Goal: Task Accomplishment & Management: Manage account settings

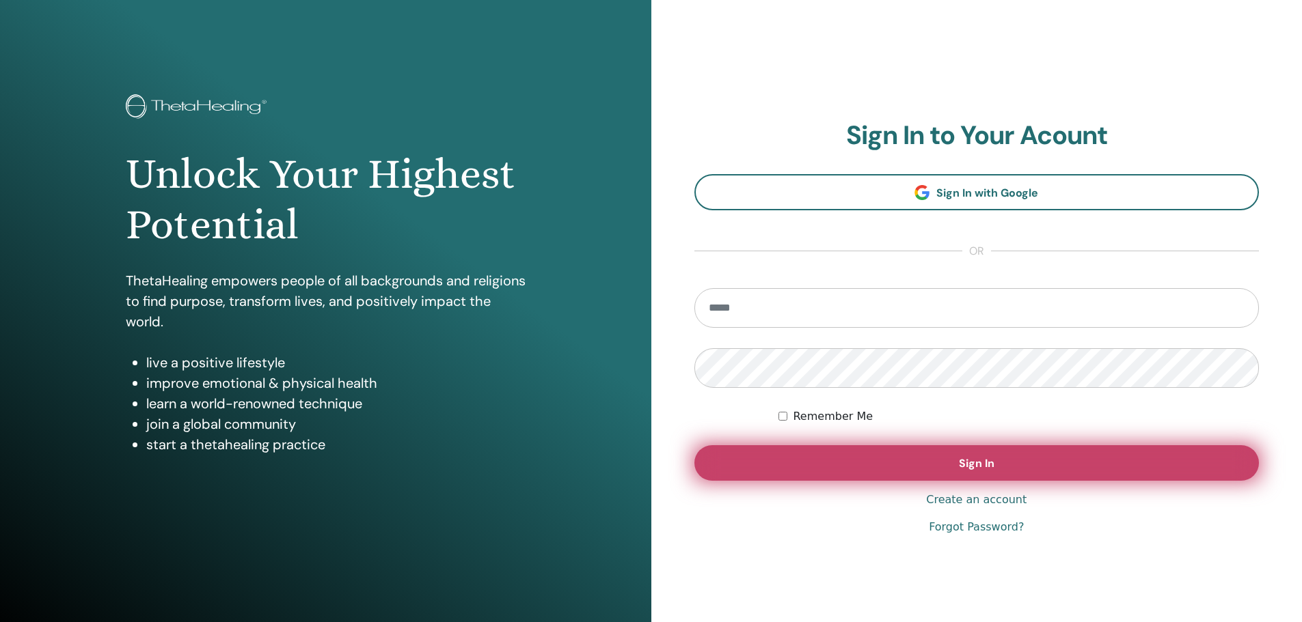
type input "**********"
click at [1009, 452] on button "Sign In" at bounding box center [976, 463] width 565 height 36
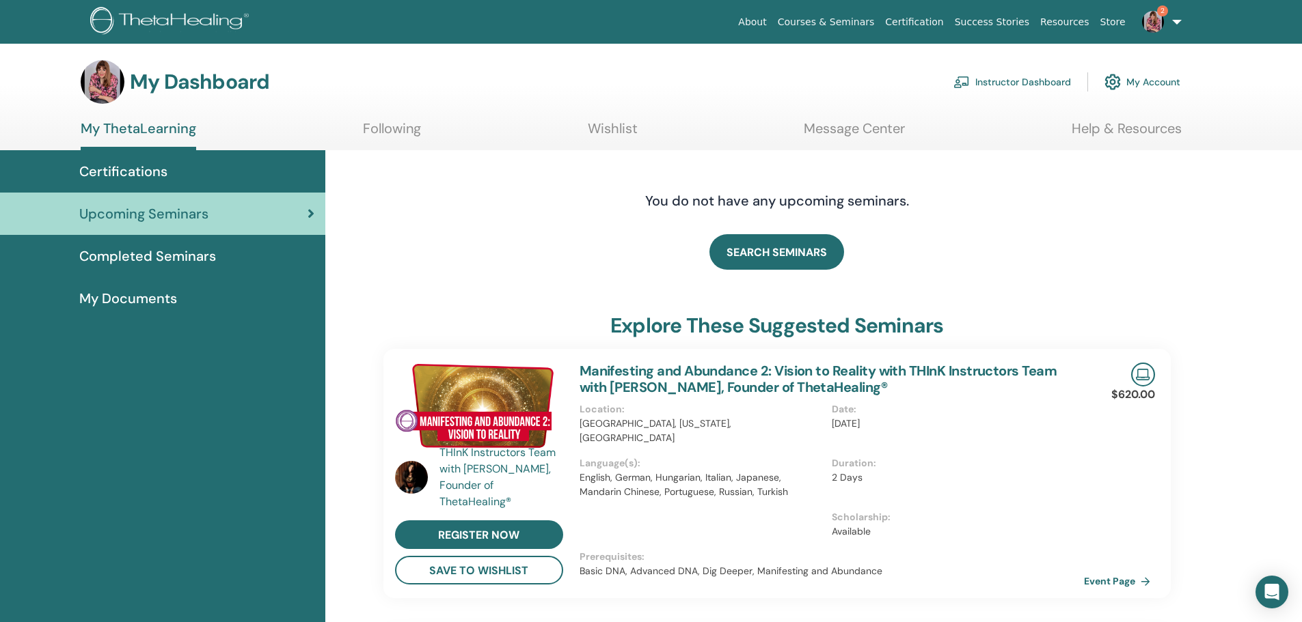
click at [145, 252] on span "Completed Seminars" at bounding box center [147, 256] width 137 height 20
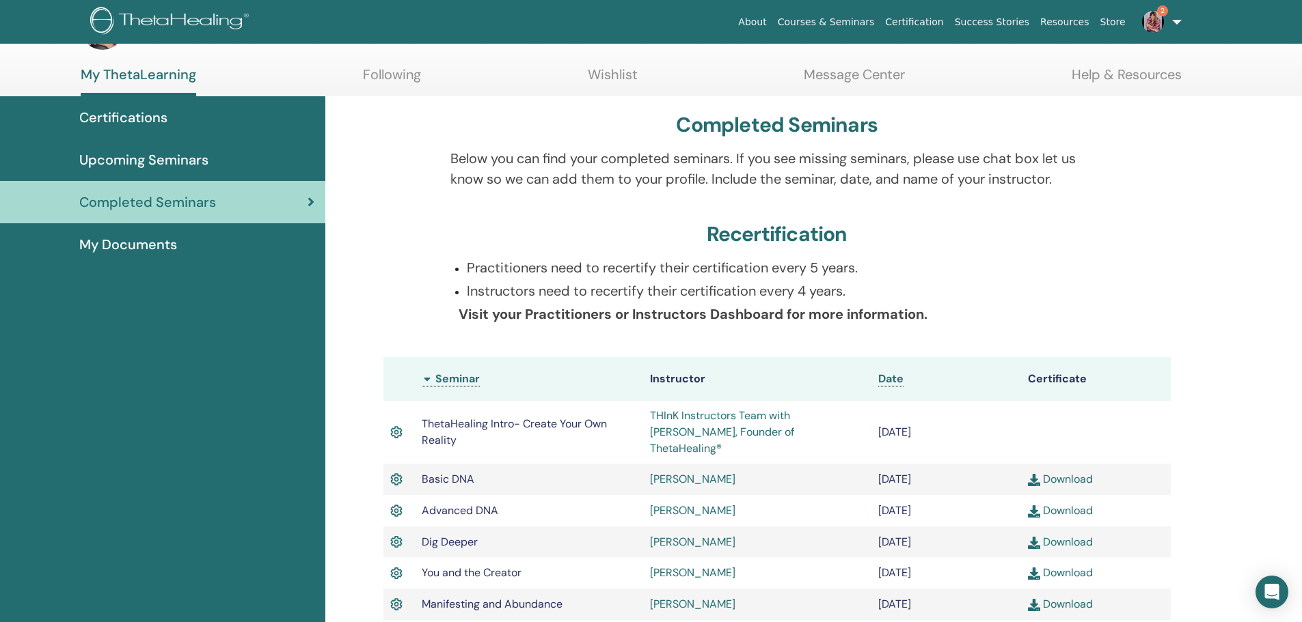
scroll to position [53, 0]
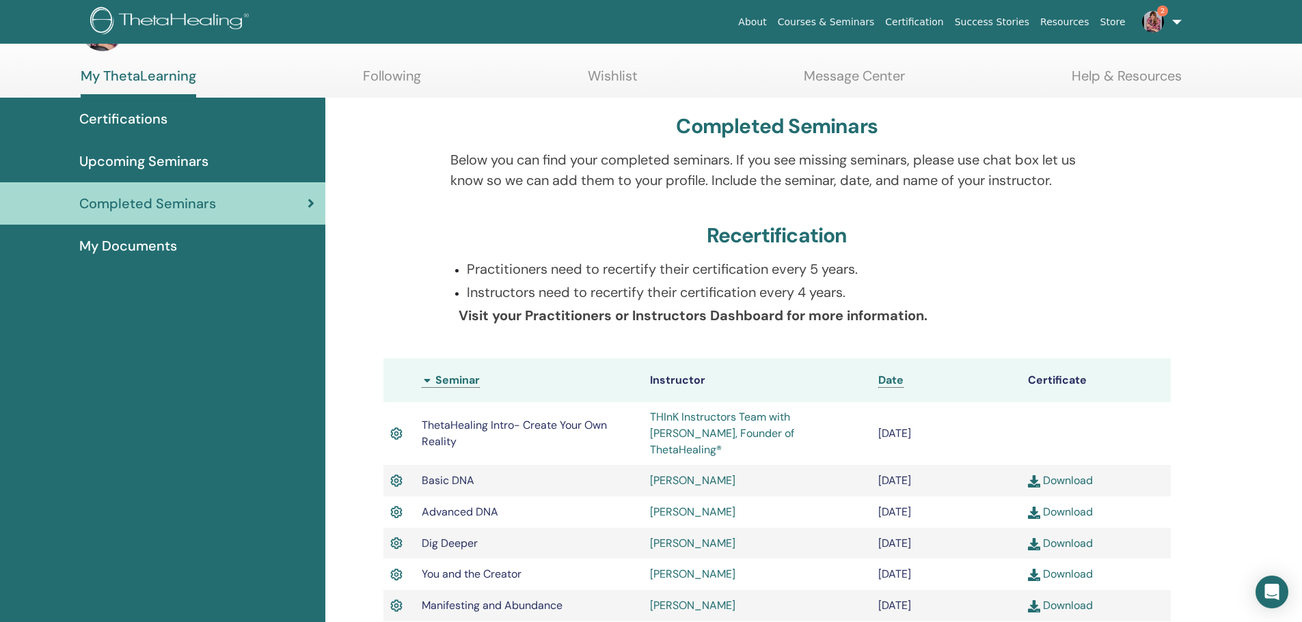
click at [122, 245] on span "My Documents" at bounding box center [128, 246] width 98 height 20
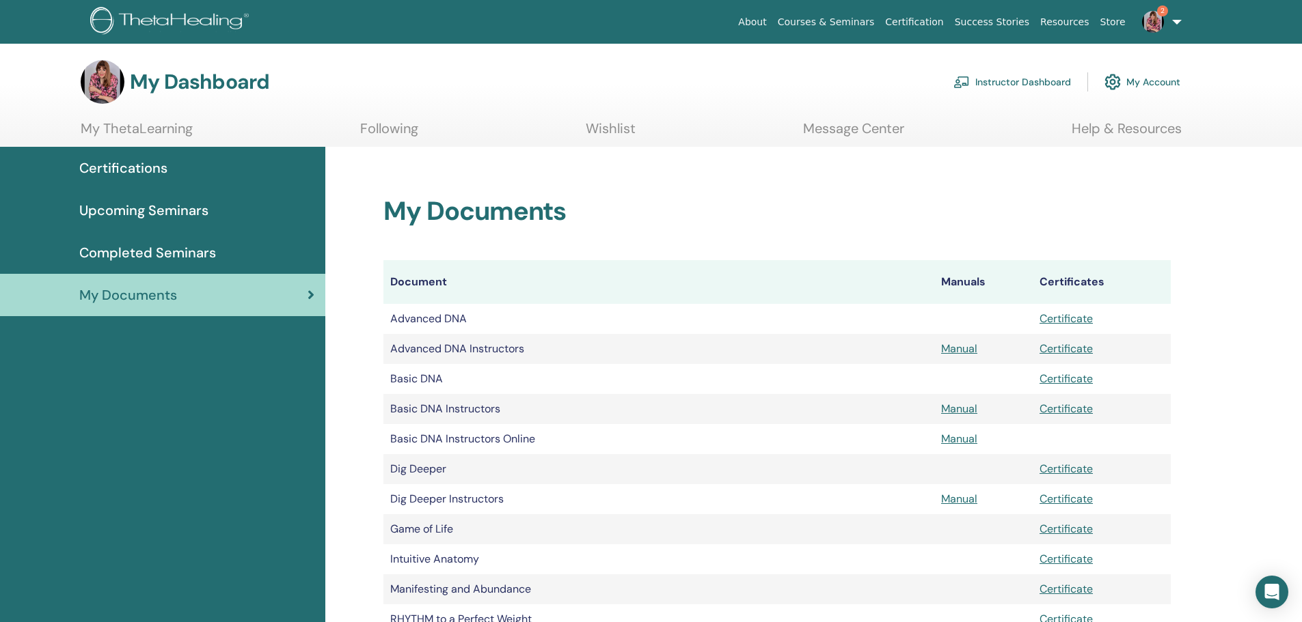
click at [156, 203] on span "Upcoming Seminars" at bounding box center [143, 210] width 129 height 20
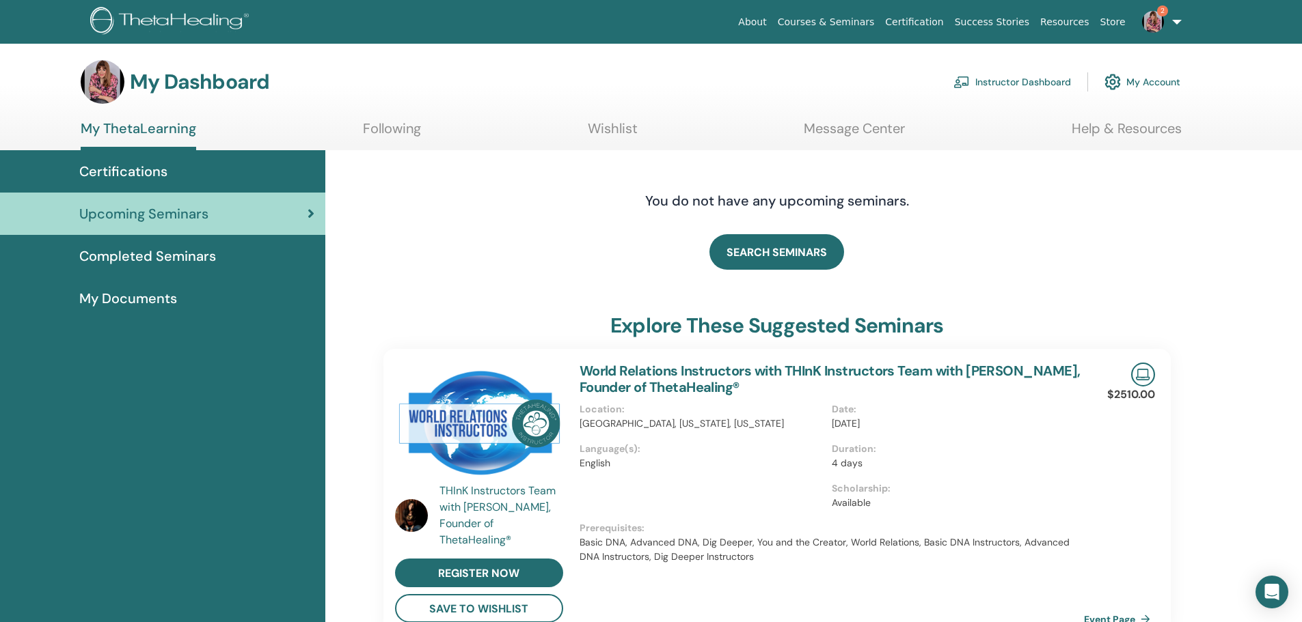
click at [143, 169] on span "Certifications" at bounding box center [123, 171] width 88 height 20
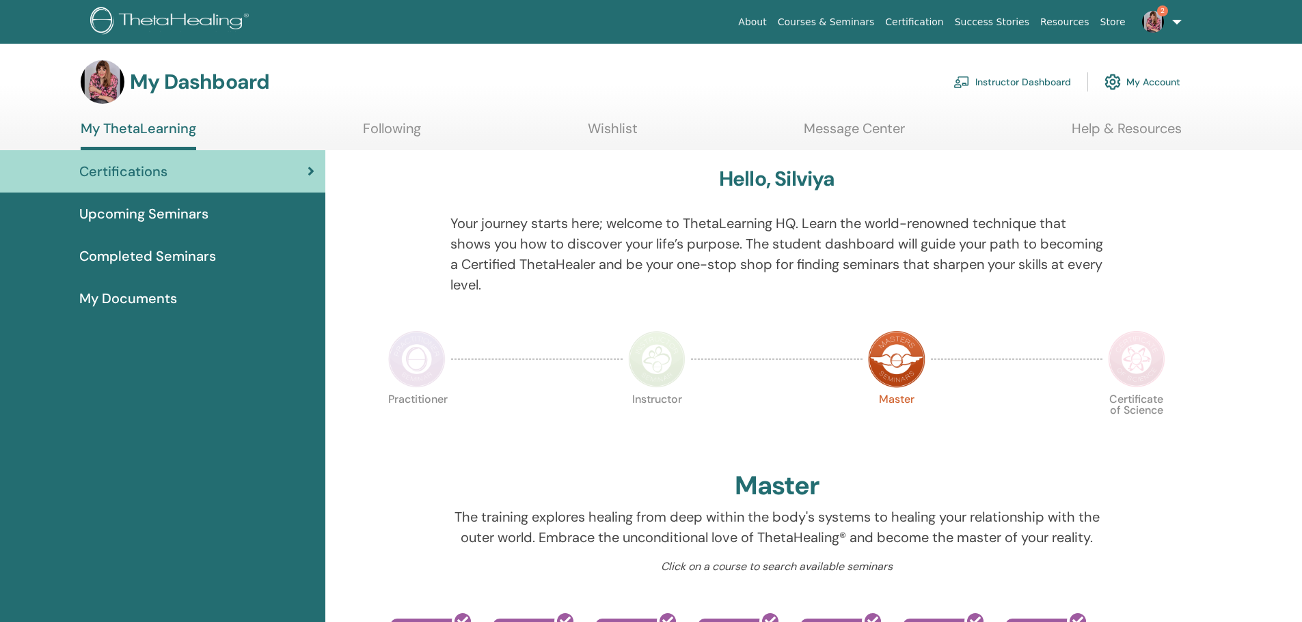
click at [161, 255] on span "Completed Seminars" at bounding box center [147, 256] width 137 height 20
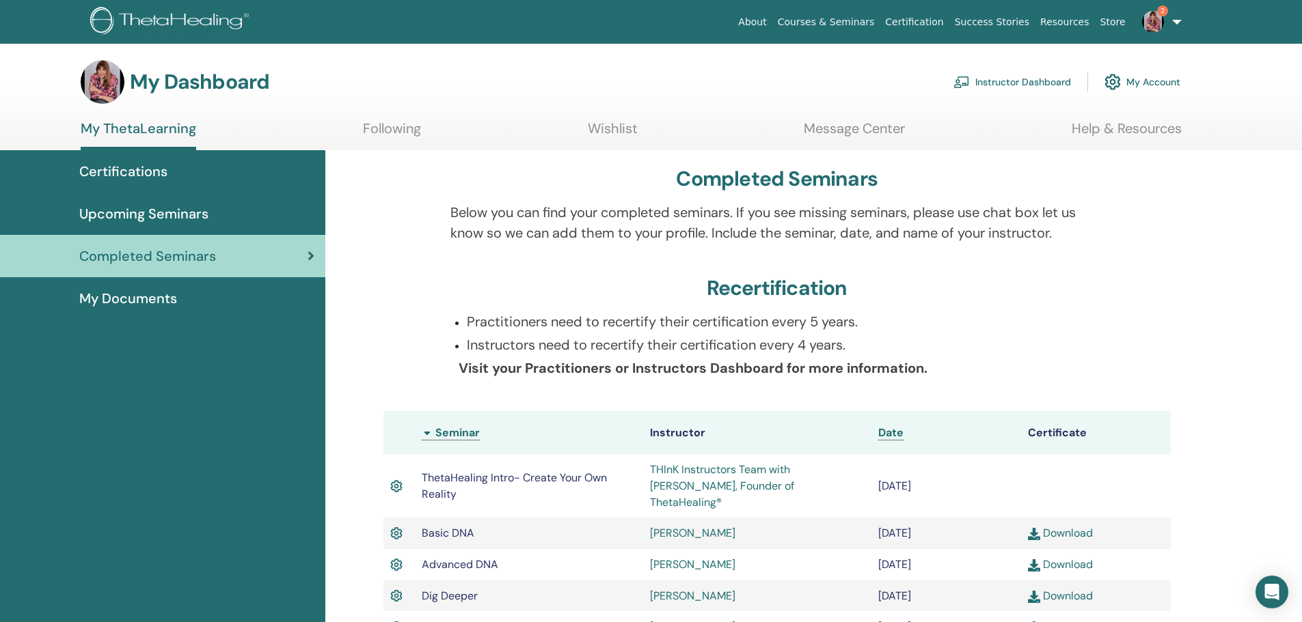
click at [1032, 73] on link "Instructor Dashboard" at bounding box center [1012, 82] width 118 height 30
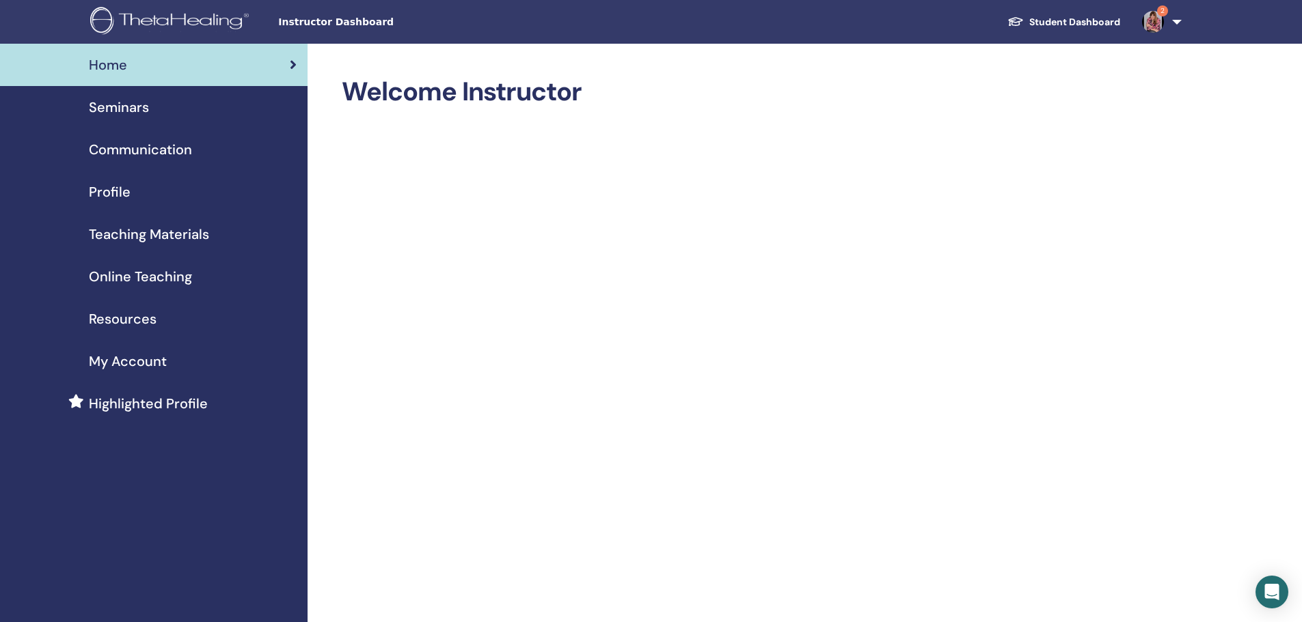
click at [121, 105] on span "Seminars" at bounding box center [119, 107] width 60 height 20
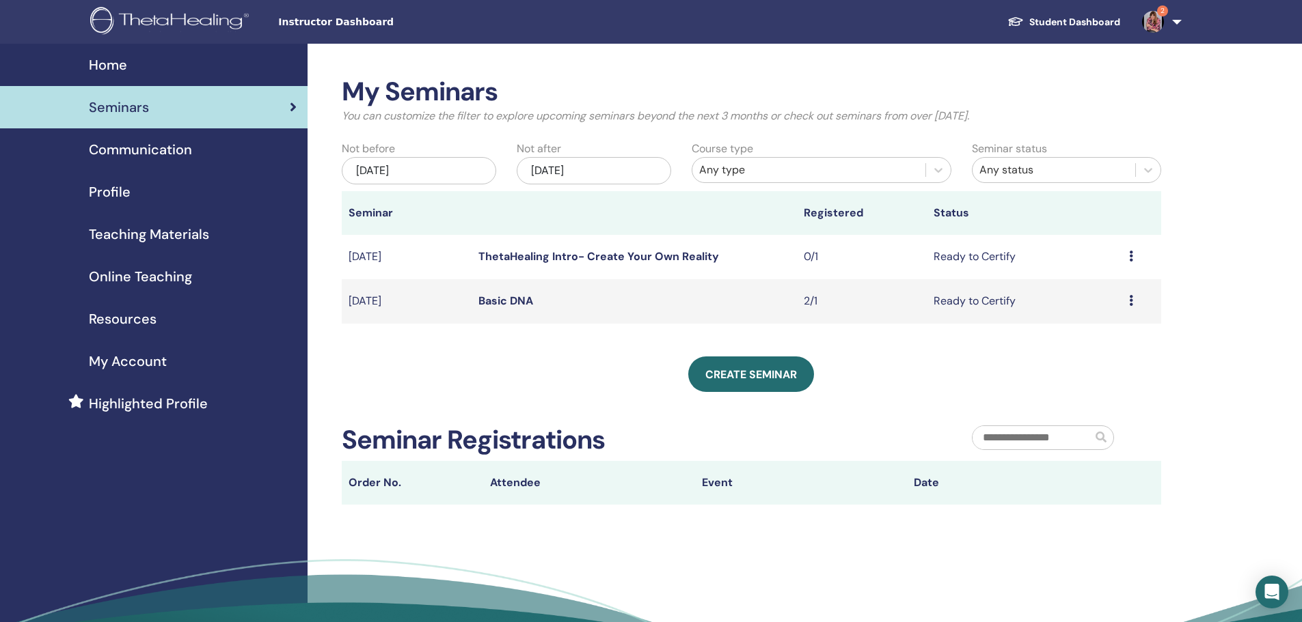
click at [1130, 254] on icon at bounding box center [1131, 256] width 4 height 11
click at [1245, 286] on div "My Seminars You can customize the filter to explore upcoming seminars beyond th…" at bounding box center [795, 370] width 976 height 653
click at [1129, 303] on icon at bounding box center [1131, 300] width 4 height 11
click at [1099, 353] on link "Attendees" at bounding box center [1091, 355] width 52 height 14
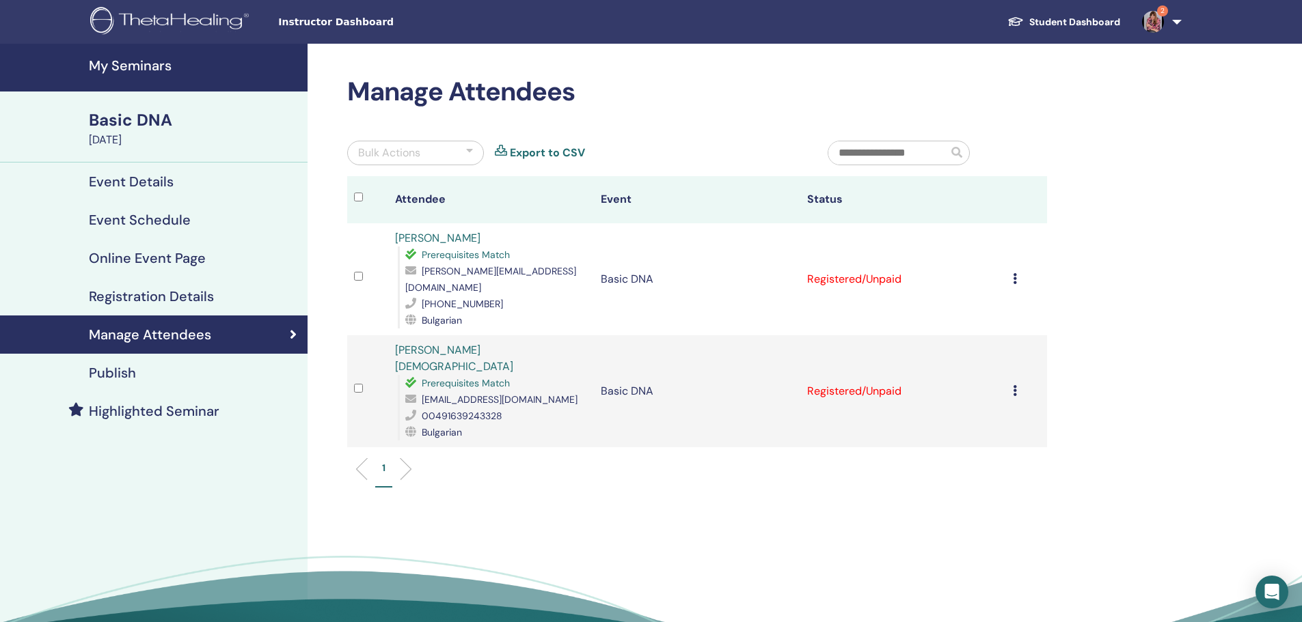
click at [1015, 273] on icon at bounding box center [1015, 278] width 4 height 11
click at [1006, 314] on p "Mark as Paid" at bounding box center [998, 320] width 108 height 16
click at [1013, 385] on icon at bounding box center [1015, 390] width 4 height 11
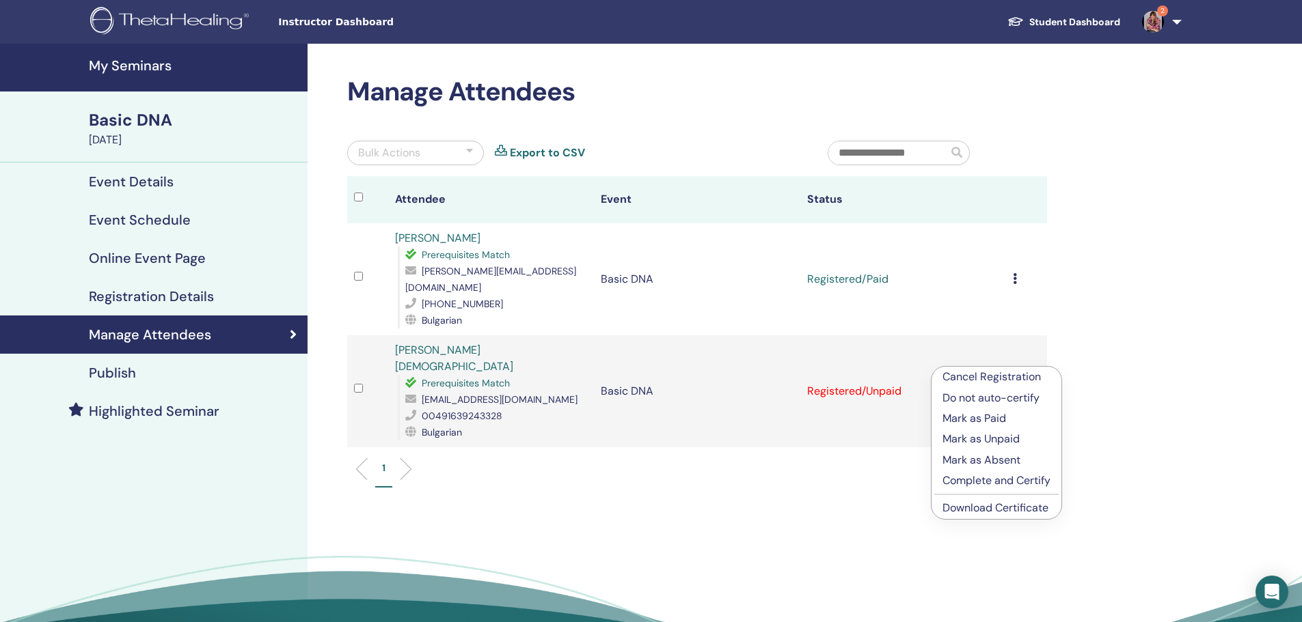
click at [998, 419] on p "Mark as Paid" at bounding box center [996, 419] width 108 height 16
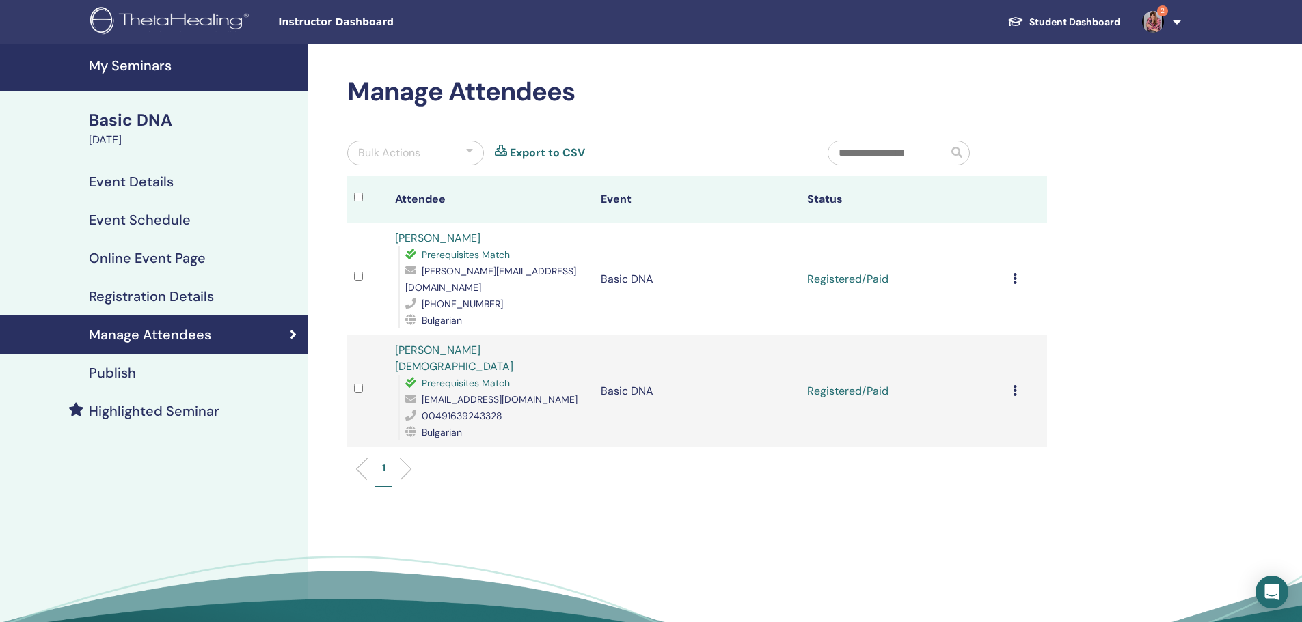
click at [1013, 273] on icon at bounding box center [1015, 278] width 4 height 11
click at [1026, 411] on link "Download Certificate" at bounding box center [995, 413] width 106 height 14
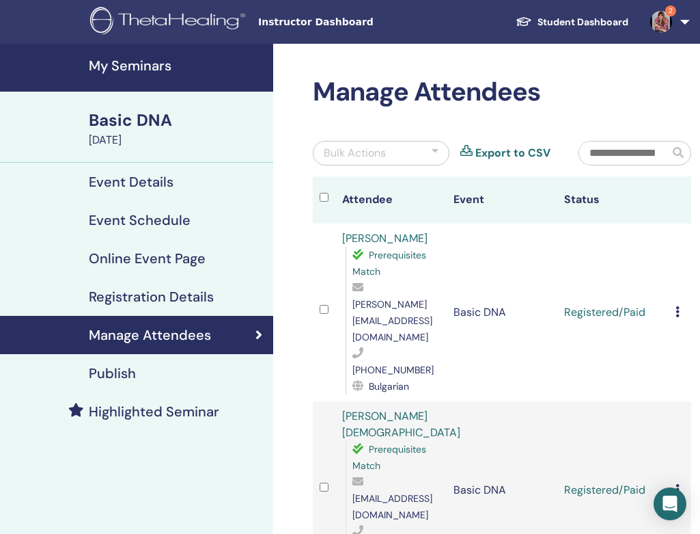
click at [677, 484] on icon at bounding box center [678, 489] width 4 height 11
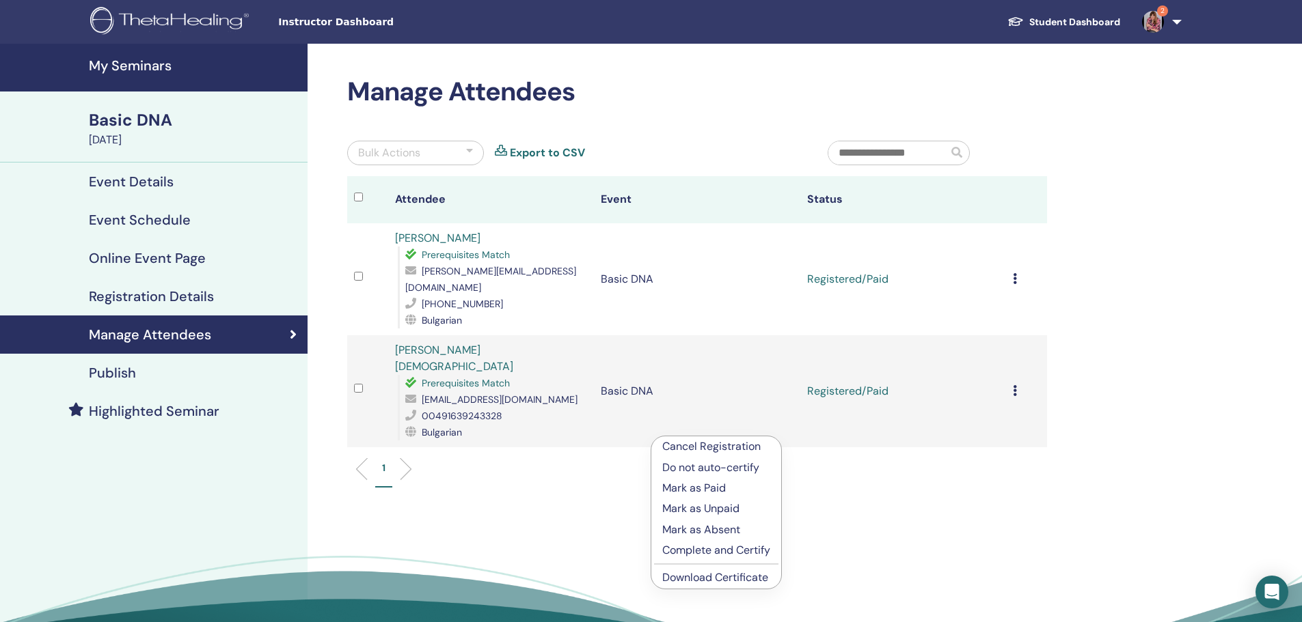
click at [741, 576] on link "Download Certificate" at bounding box center [715, 578] width 106 height 14
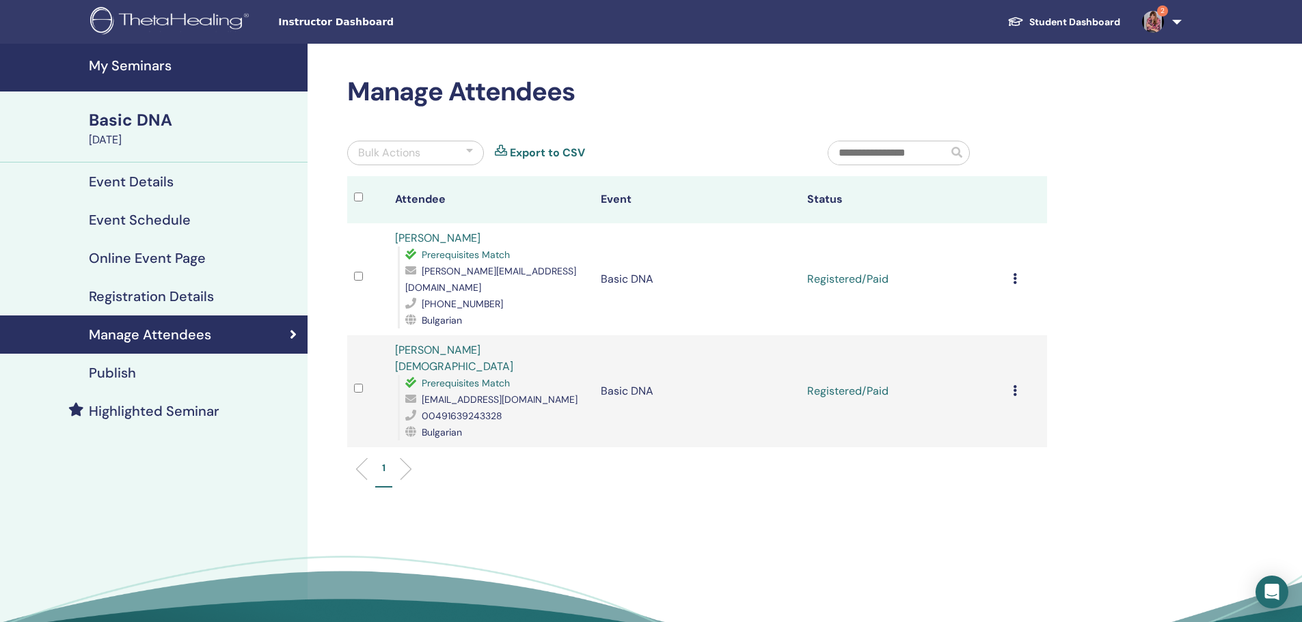
click at [1013, 273] on icon at bounding box center [1015, 278] width 4 height 11
click at [1000, 384] on p "Complete and Certify" at bounding box center [997, 382] width 108 height 16
click at [1015, 385] on icon at bounding box center [1015, 390] width 4 height 11
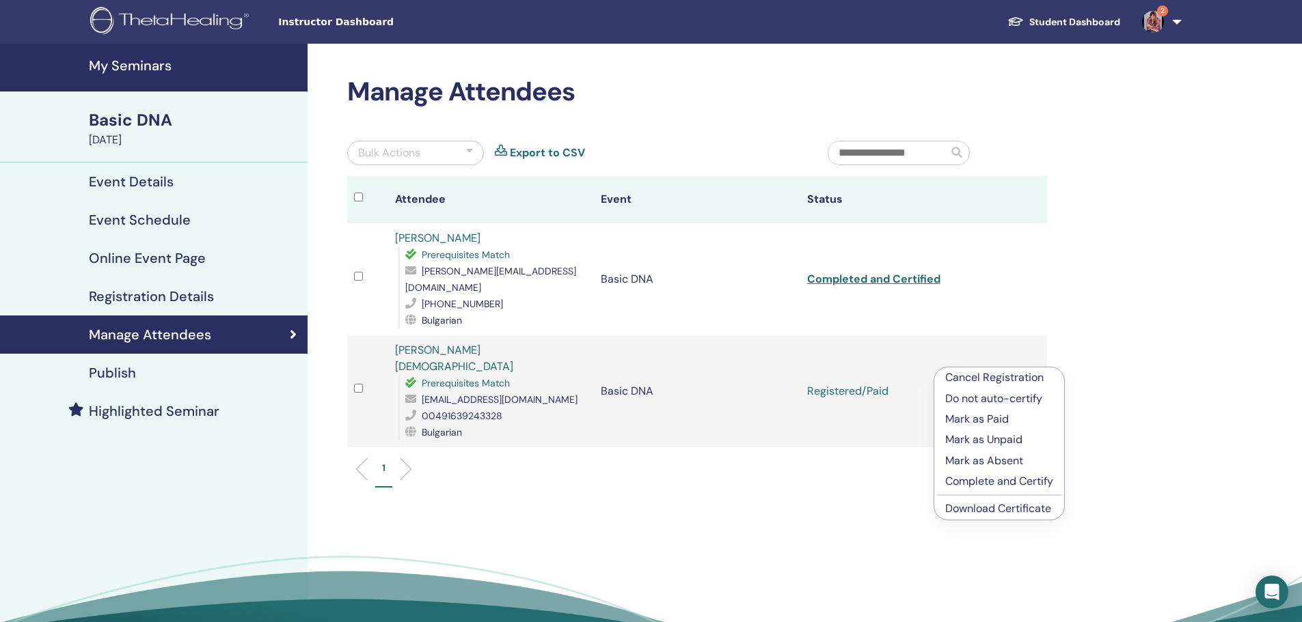
click at [1024, 478] on p "Complete and Certify" at bounding box center [999, 481] width 108 height 16
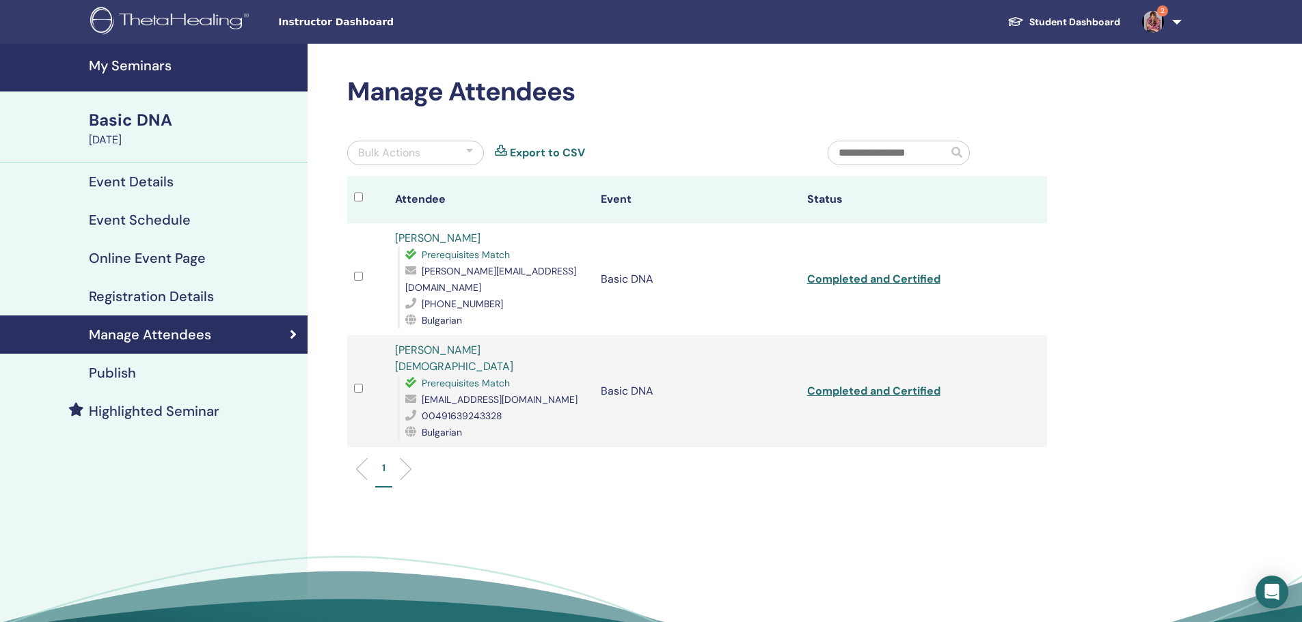
click at [1166, 20] on span "2" at bounding box center [1152, 21] width 33 height 11
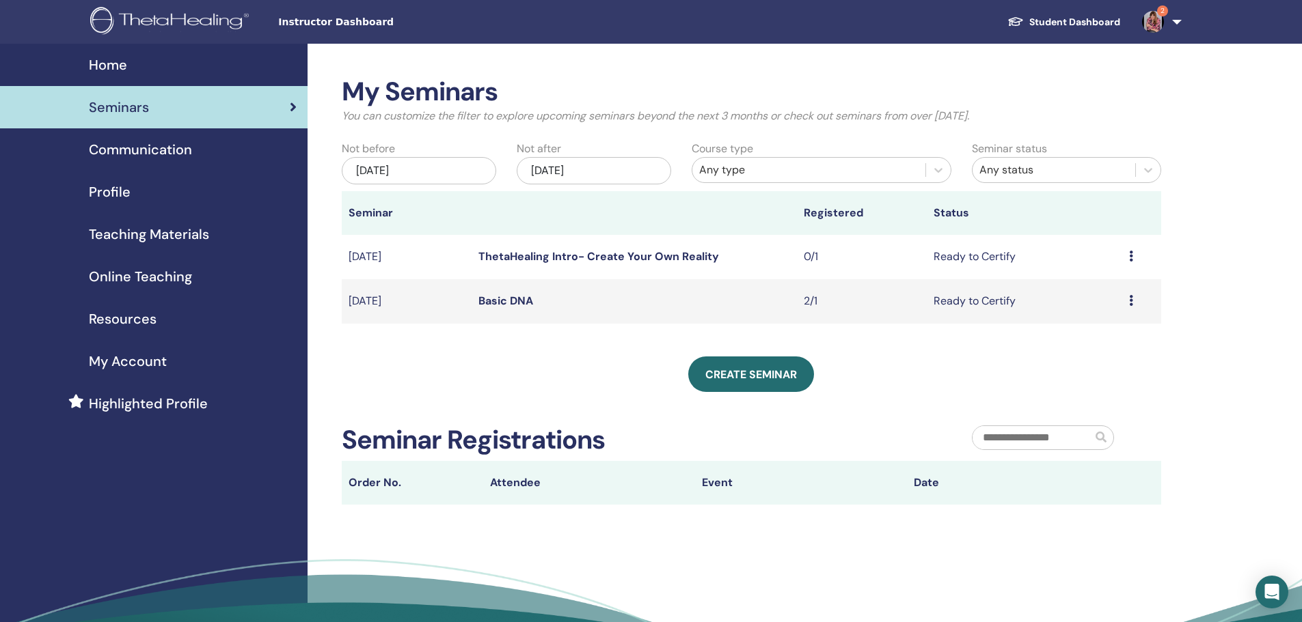
click at [148, 357] on span "My Account" at bounding box center [128, 361] width 78 height 20
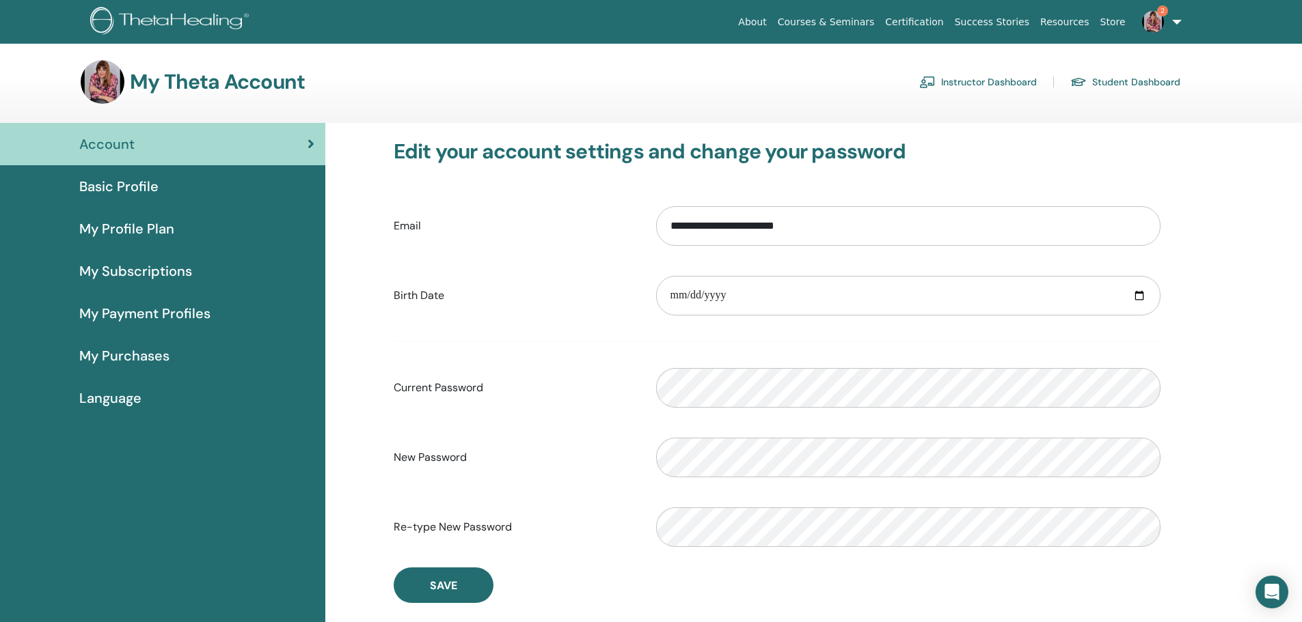
click at [1162, 83] on link "Student Dashboard" at bounding box center [1125, 82] width 110 height 22
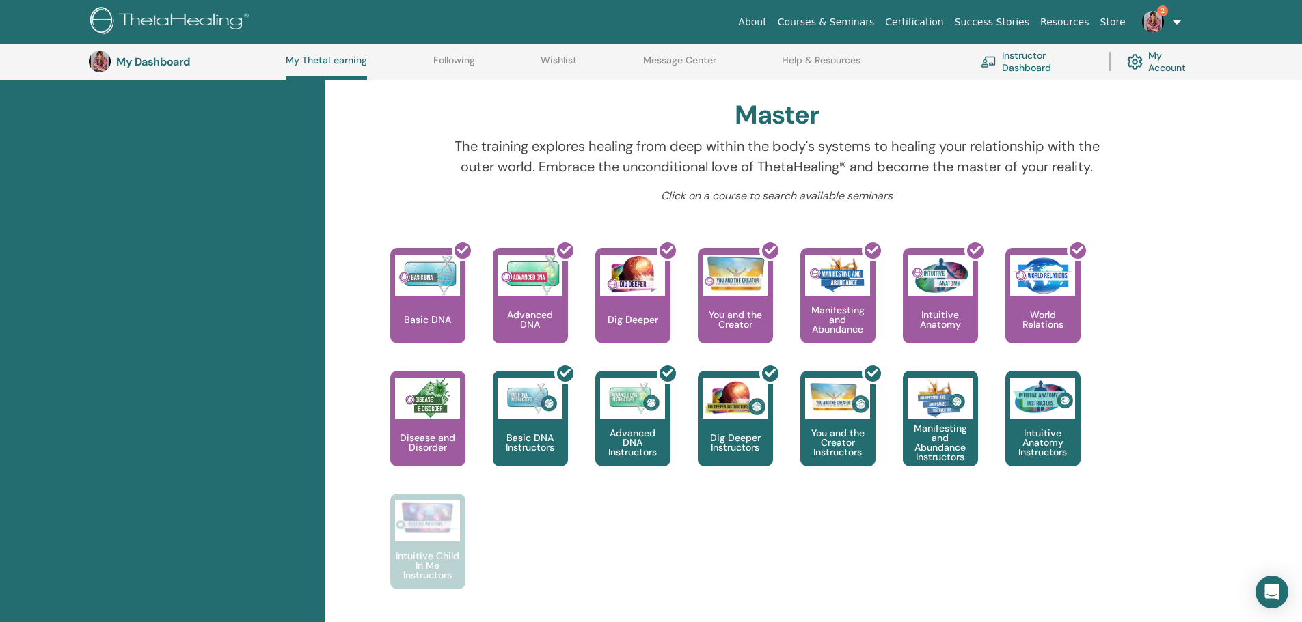
scroll to position [406, 0]
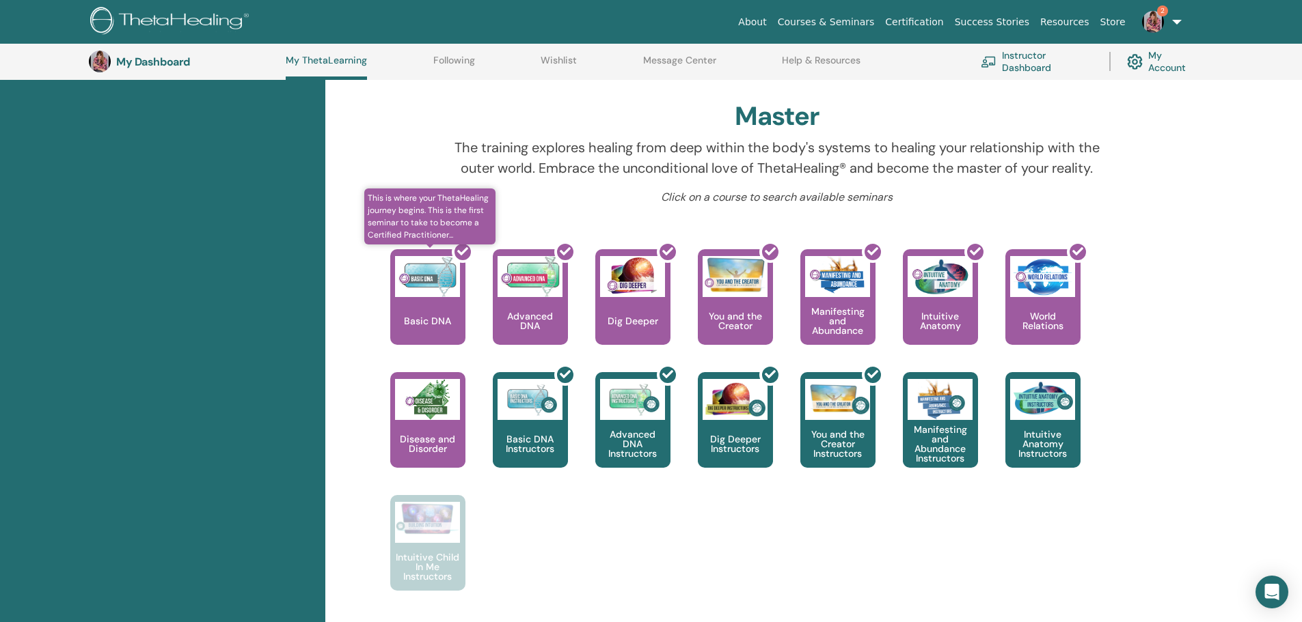
click at [440, 323] on div at bounding box center [435, 302] width 75 height 123
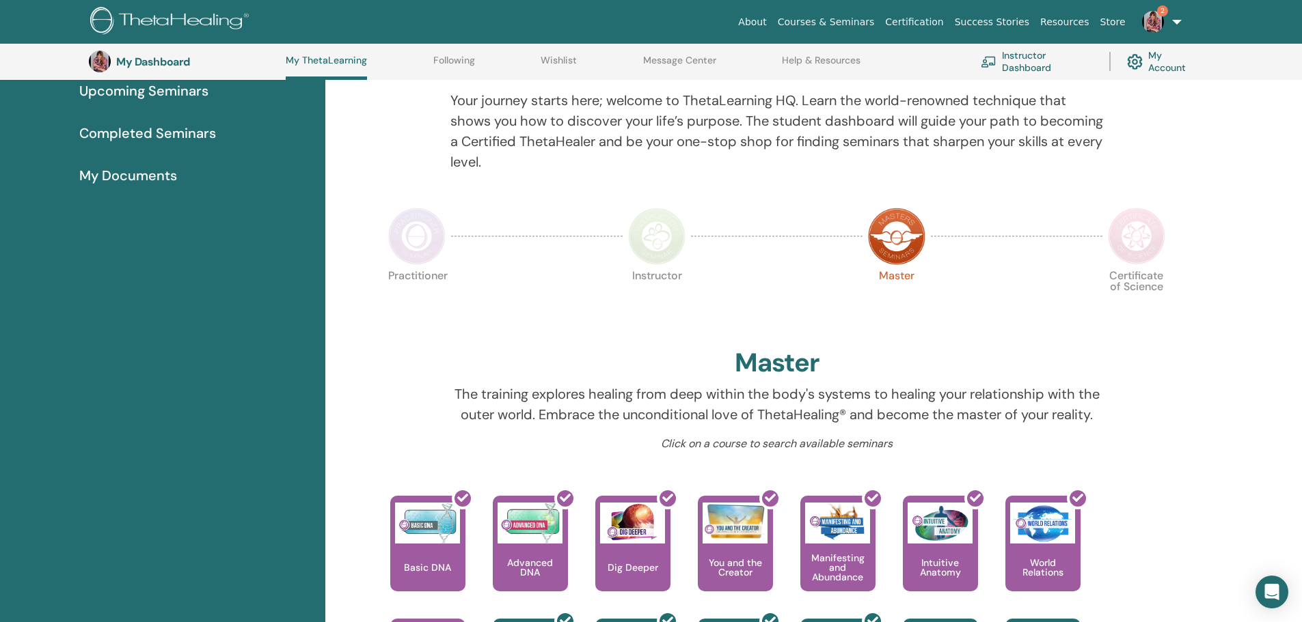
scroll to position [156, 0]
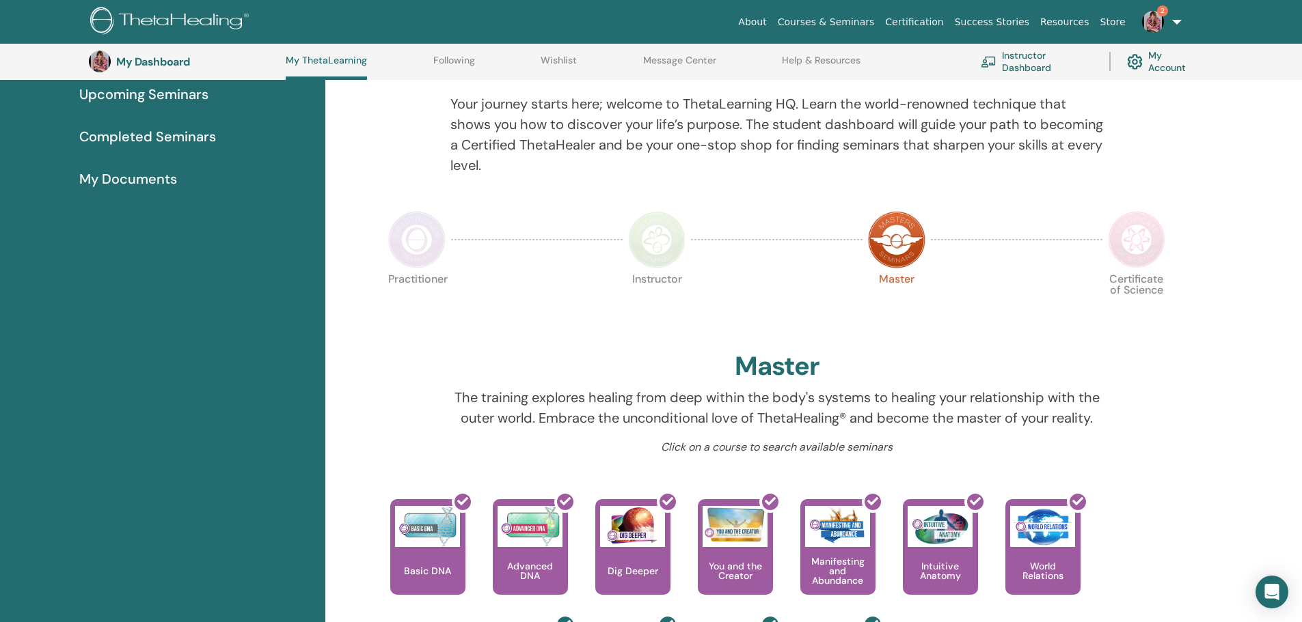
click at [1146, 239] on img at bounding box center [1136, 239] width 57 height 57
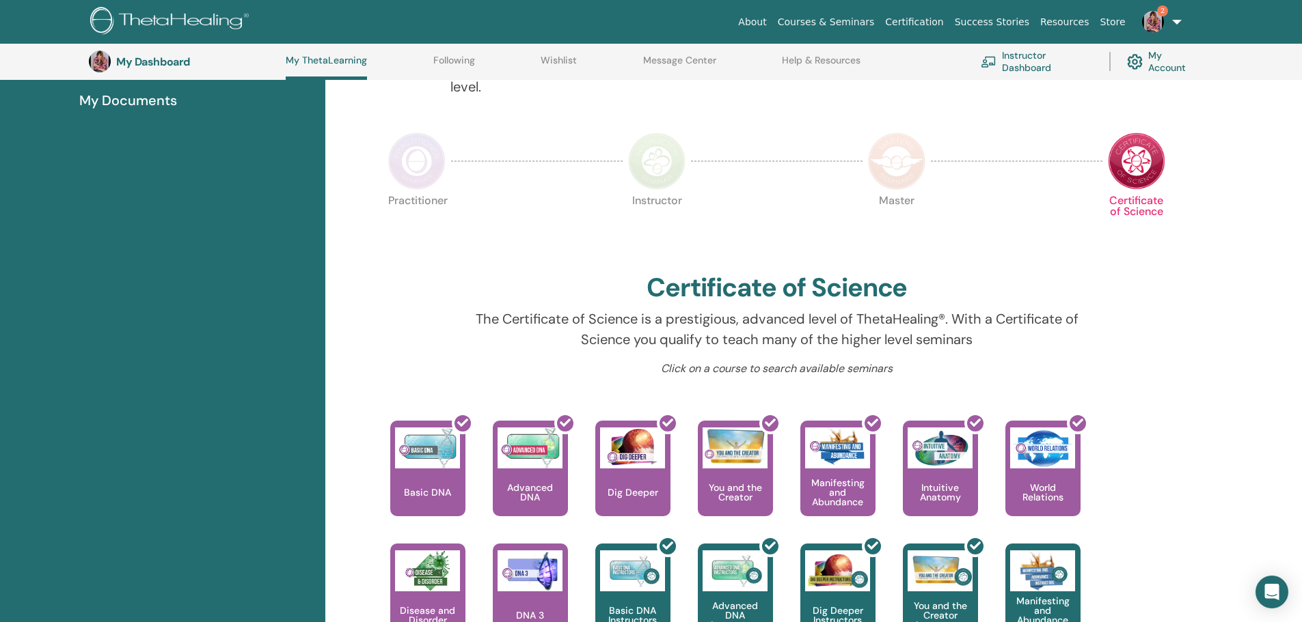
scroll to position [212, 0]
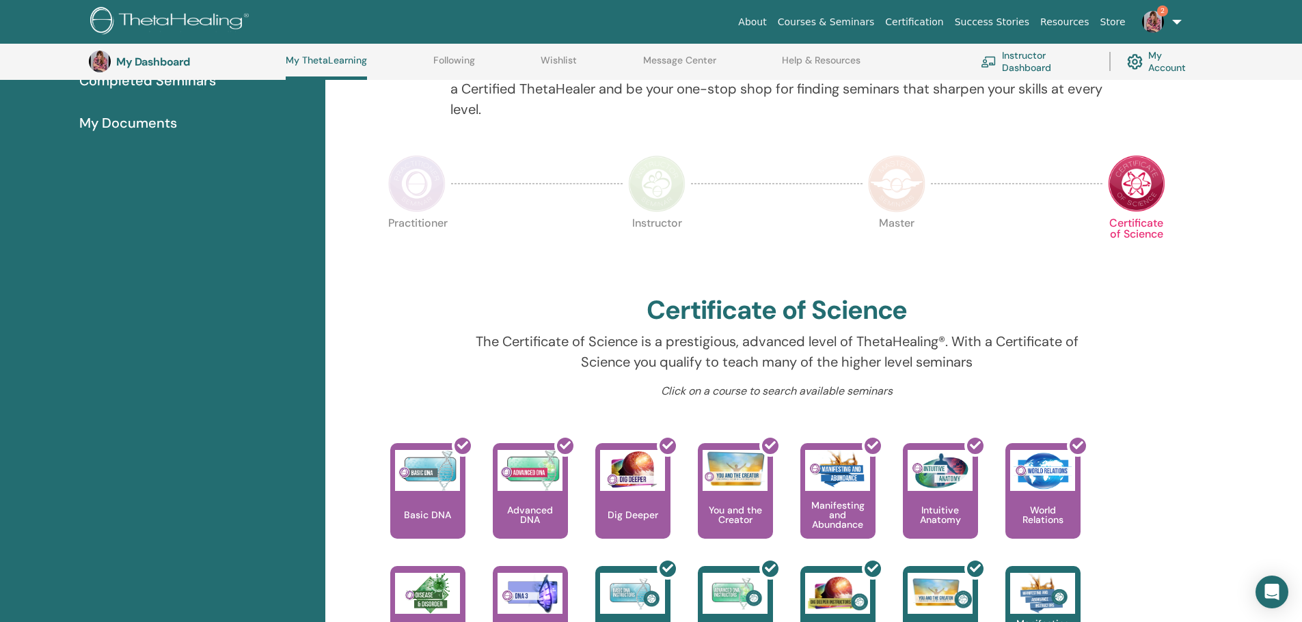
drag, startPoint x: 1311, startPoint y: 118, endPoint x: 1311, endPoint y: 199, distance: 81.3
click at [1301, 199] on html "About Courses & Seminars Certification Success Stories Resources Store 2 SG [PE…" at bounding box center [651, 99] width 1302 height 622
click at [657, 191] on img at bounding box center [656, 183] width 57 height 57
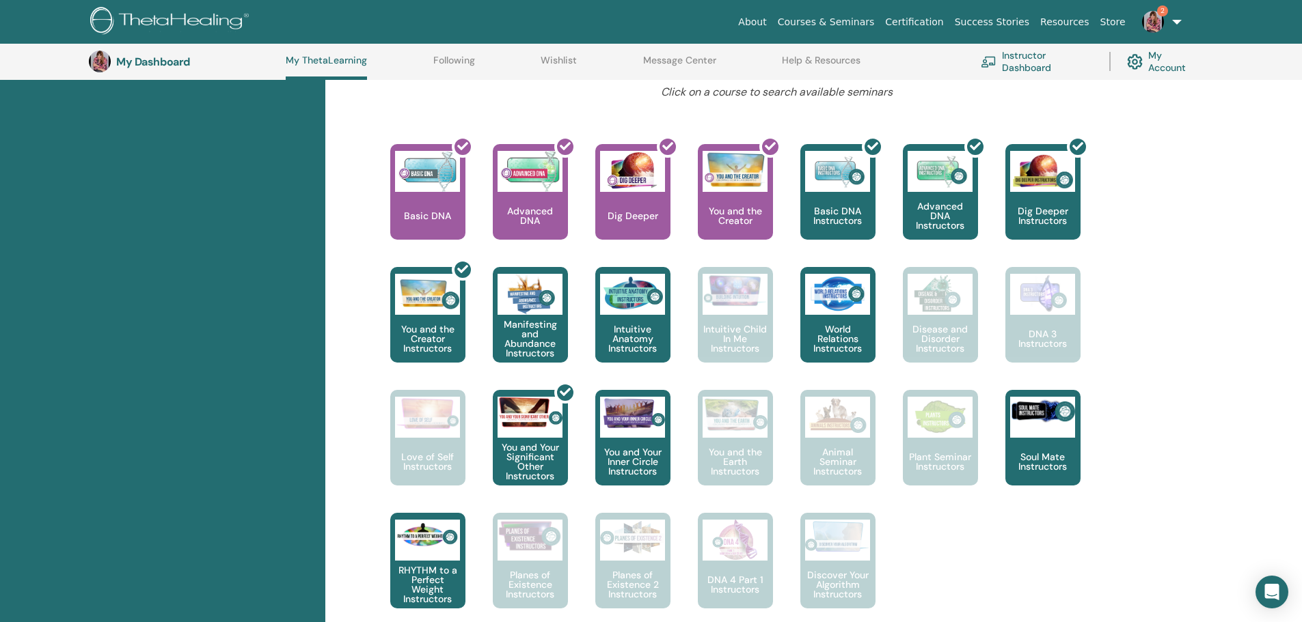
scroll to position [525, 0]
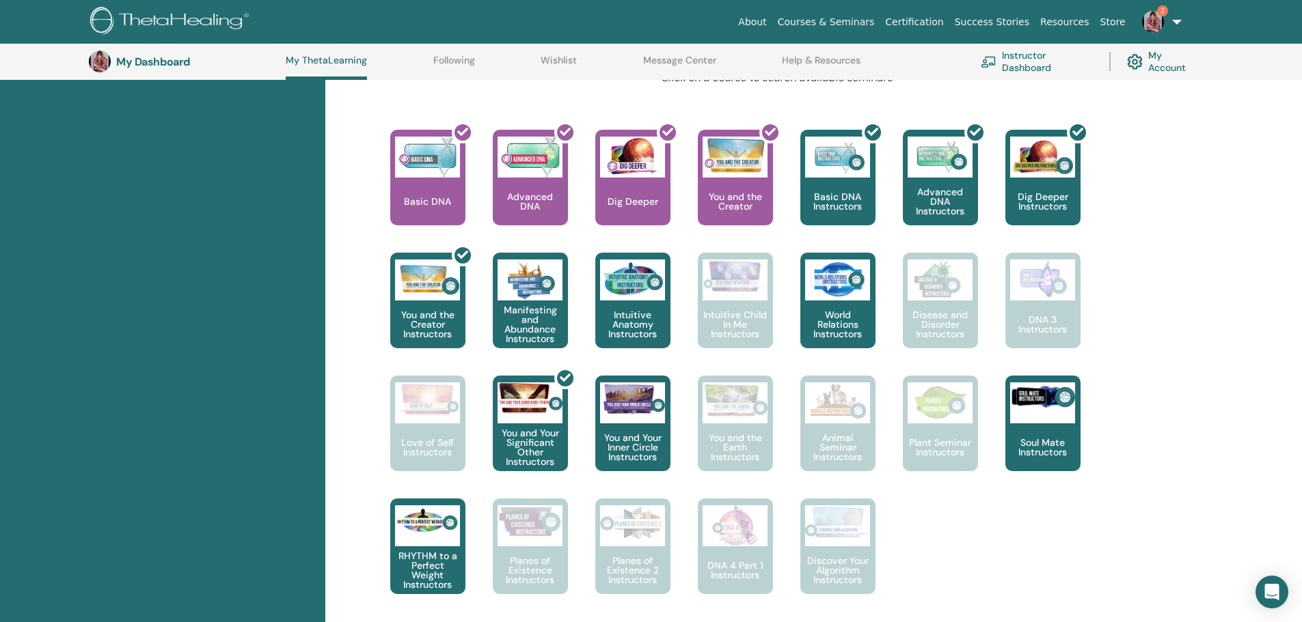
drag, startPoint x: 1310, startPoint y: 112, endPoint x: 1311, endPoint y: 270, distance: 157.8
click at [427, 546] on div at bounding box center [427, 526] width 65 height 41
